Goal: Navigation & Orientation: Go to known website

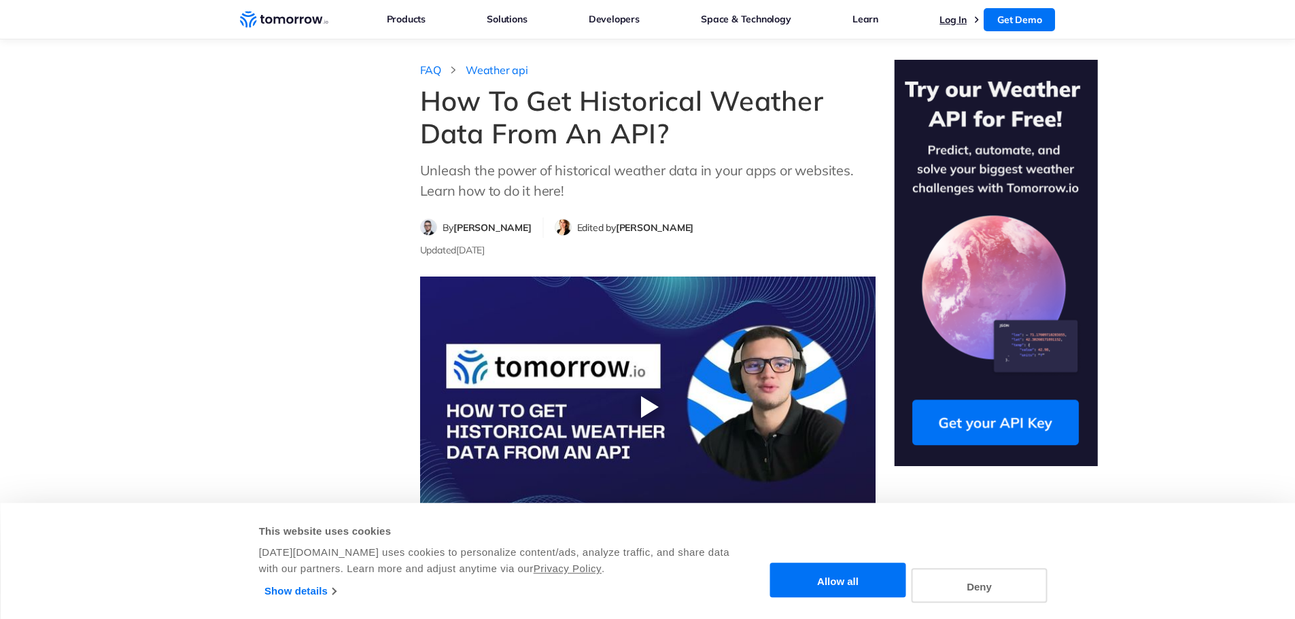
click at [967, 20] on link "Log In" at bounding box center [952, 20] width 27 height 12
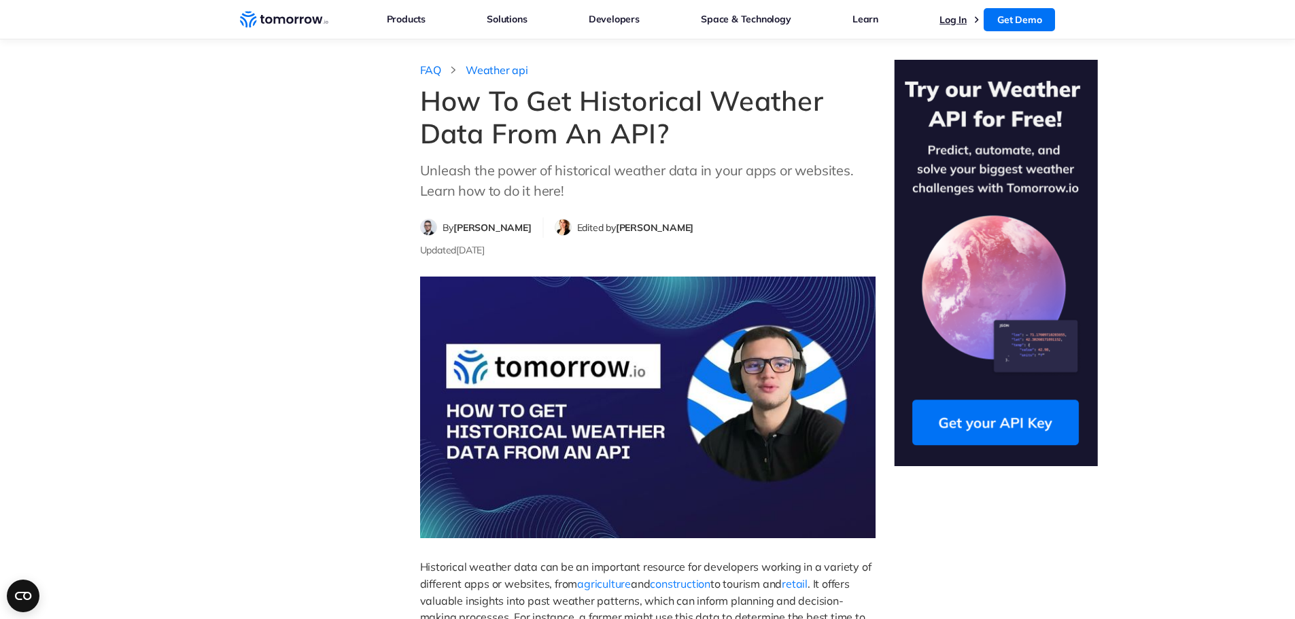
click at [951, 25] on link "Log In" at bounding box center [952, 20] width 27 height 12
